Goal: Download file/media

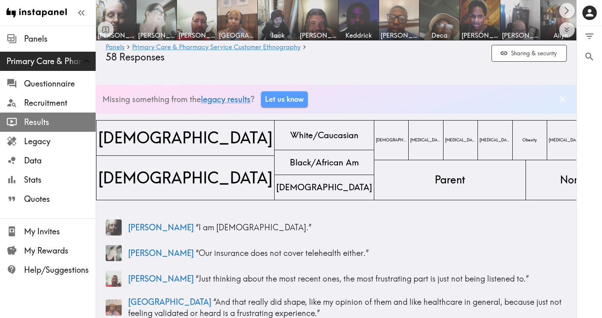
click at [47, 118] on span "Results" at bounding box center [60, 121] width 72 height 11
click at [45, 124] on span "Results" at bounding box center [60, 121] width 72 height 11
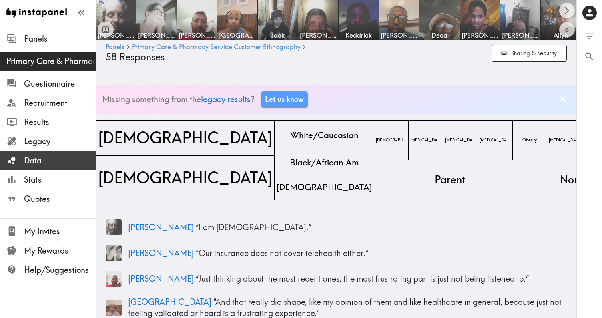
click at [38, 160] on span "Data" at bounding box center [60, 160] width 72 height 11
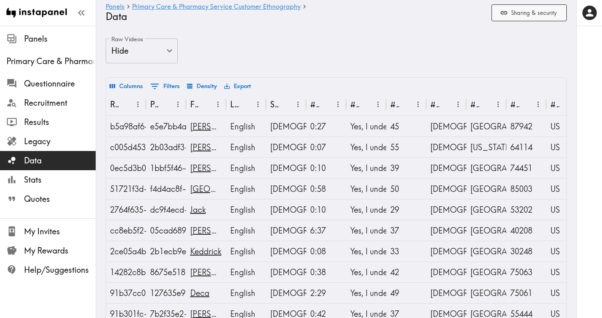
click at [516, 12] on button "Sharing & security" at bounding box center [528, 12] width 75 height 17
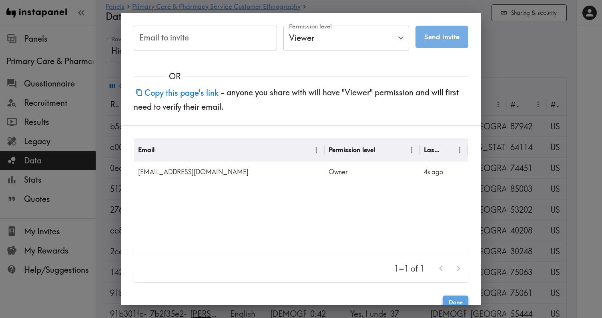
click at [456, 296] on button "Done" at bounding box center [455, 302] width 26 height 14
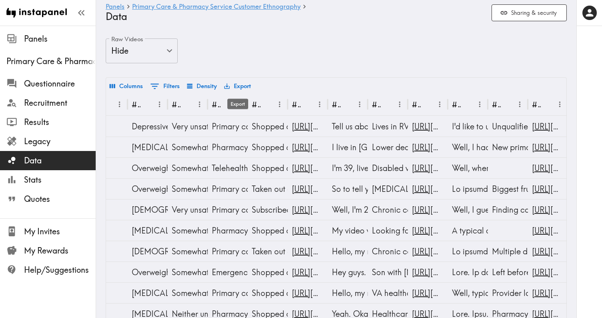
click at [234, 85] on button "Export" at bounding box center [237, 86] width 31 height 14
click at [238, 121] on li "Download as Excel" at bounding box center [262, 120] width 81 height 16
